Goal: Navigation & Orientation: Find specific page/section

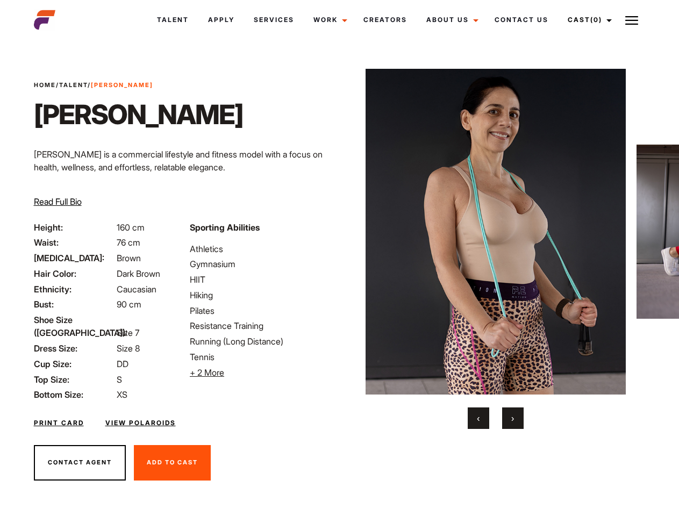
click at [587, 20] on link "Cast (0)" at bounding box center [588, 19] width 60 height 29
click at [632, 20] on img at bounding box center [632, 20] width 13 height 13
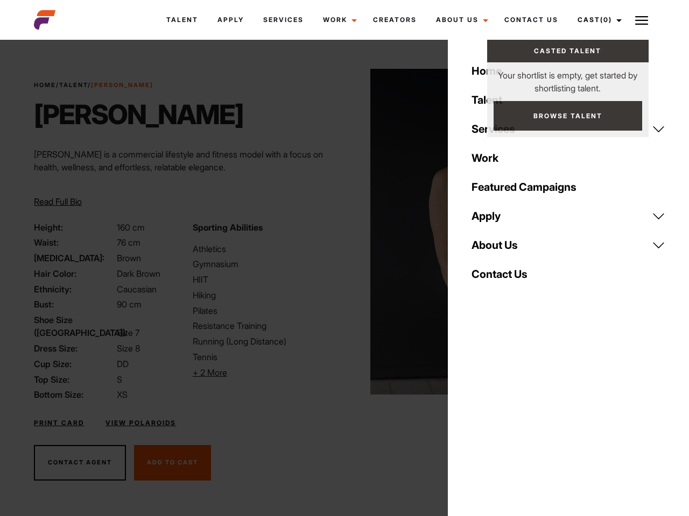
click at [261, 373] on li "+ 2 More Hide More" at bounding box center [265, 372] width 145 height 13
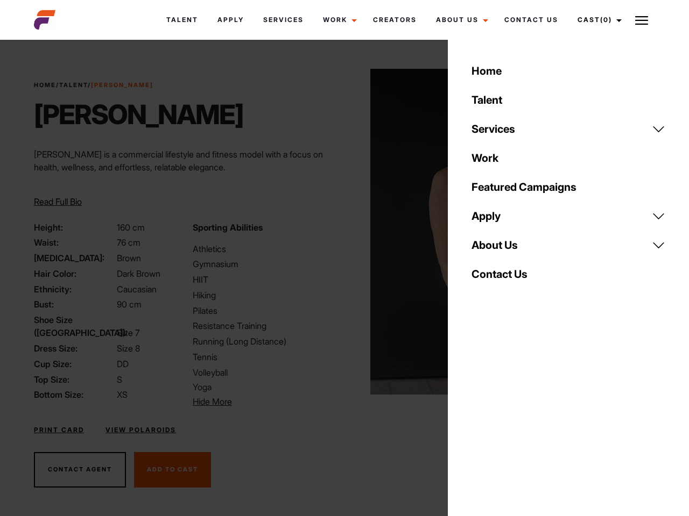
click at [495, 249] on img at bounding box center [500, 232] width 261 height 326
click at [339, 232] on div "Sporting Abilities Athletics Gymnasium HIIT Hiking Pilates Resistance Training …" at bounding box center [265, 315] width 158 height 188
click at [479, 419] on body "Talent Apply Services Work Campaigns Jobs Job Request Creators About Us Founder…" at bounding box center [344, 290] width 689 height 494
click at [513, 419] on div "Home Talent Services Talent Casting Photography Videography Creative Hair and M…" at bounding box center [568, 258] width 241 height 516
